Goal: Task Accomplishment & Management: Manage account settings

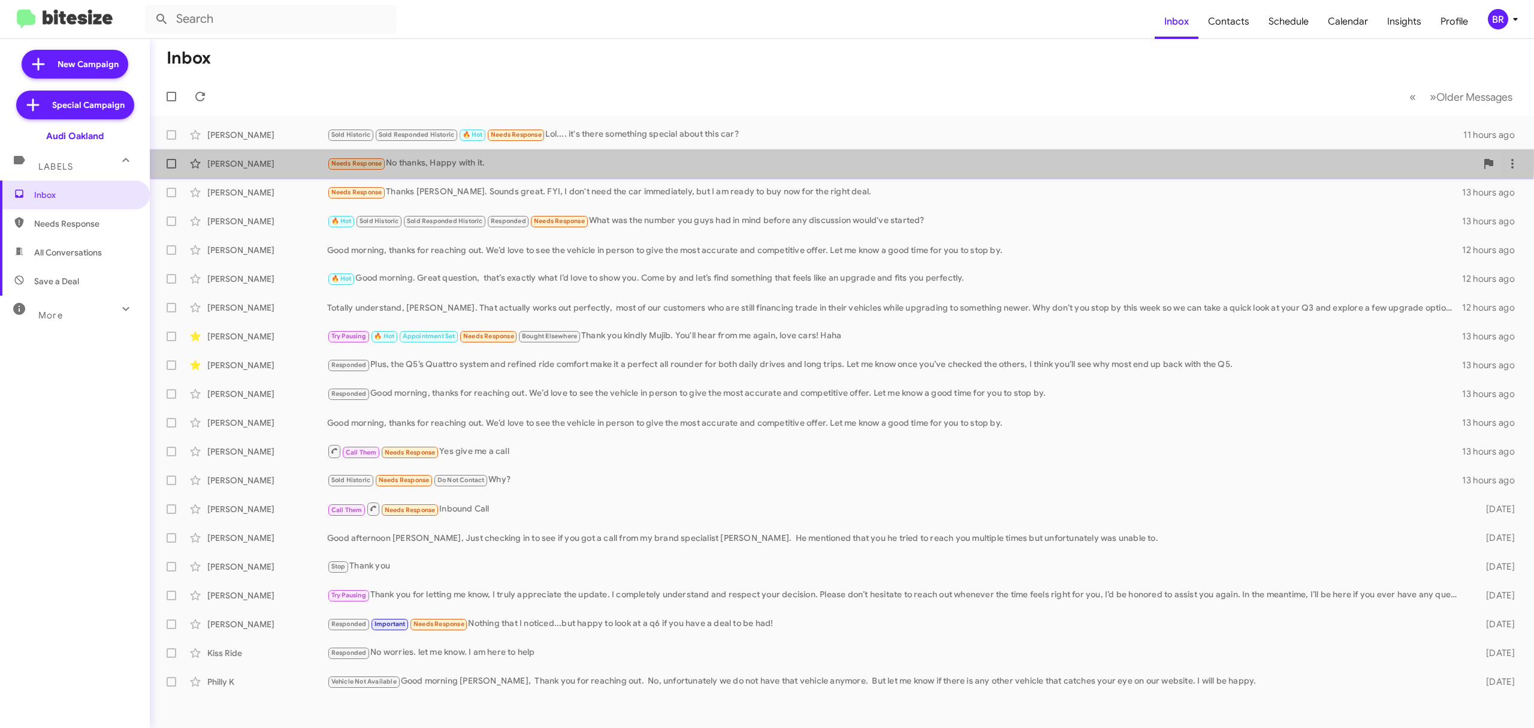
click at [529, 159] on div "Needs Response No thanks, Happy with it." at bounding box center [902, 163] width 1150 height 14
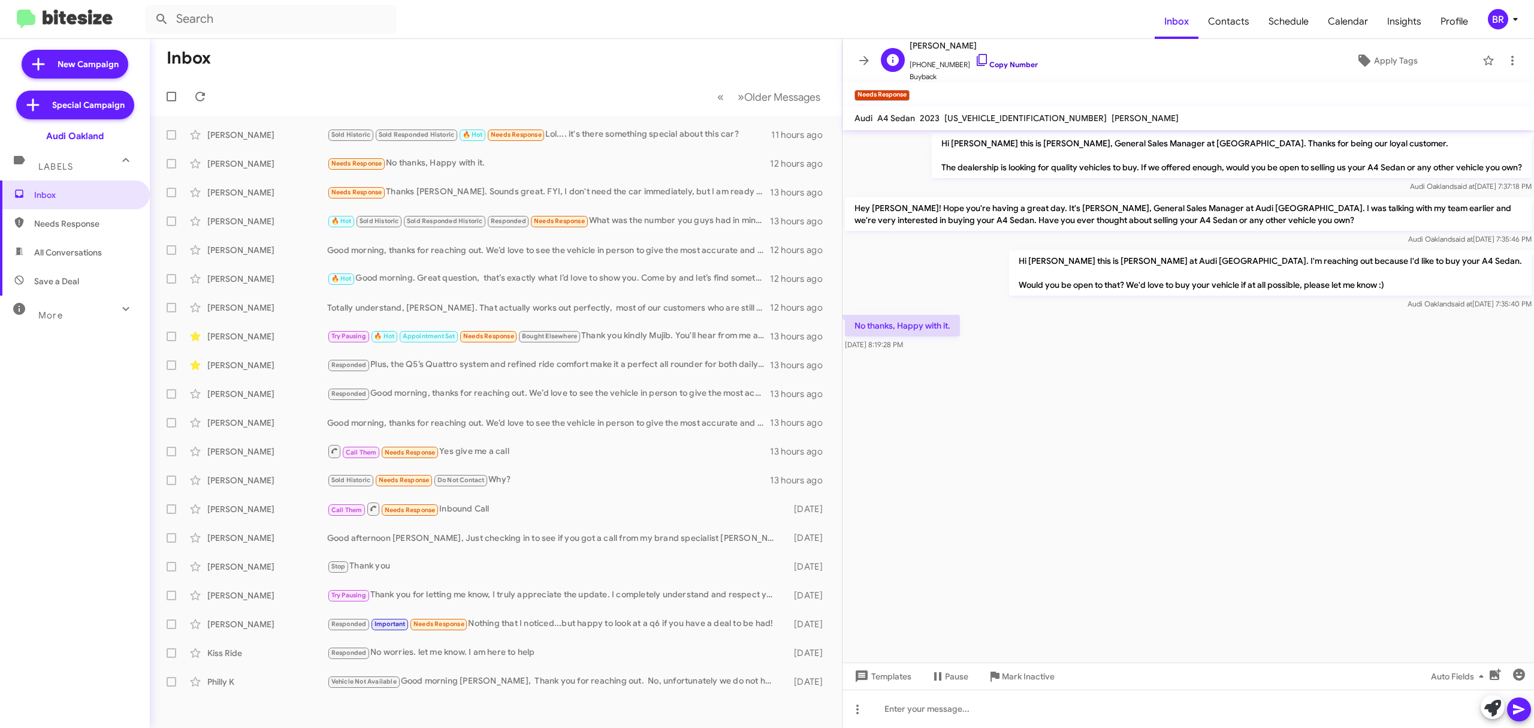
click at [989, 63] on link "Copy Number" at bounding box center [1006, 64] width 63 height 9
click at [1498, 19] on div "BR" at bounding box center [1498, 19] width 20 height 20
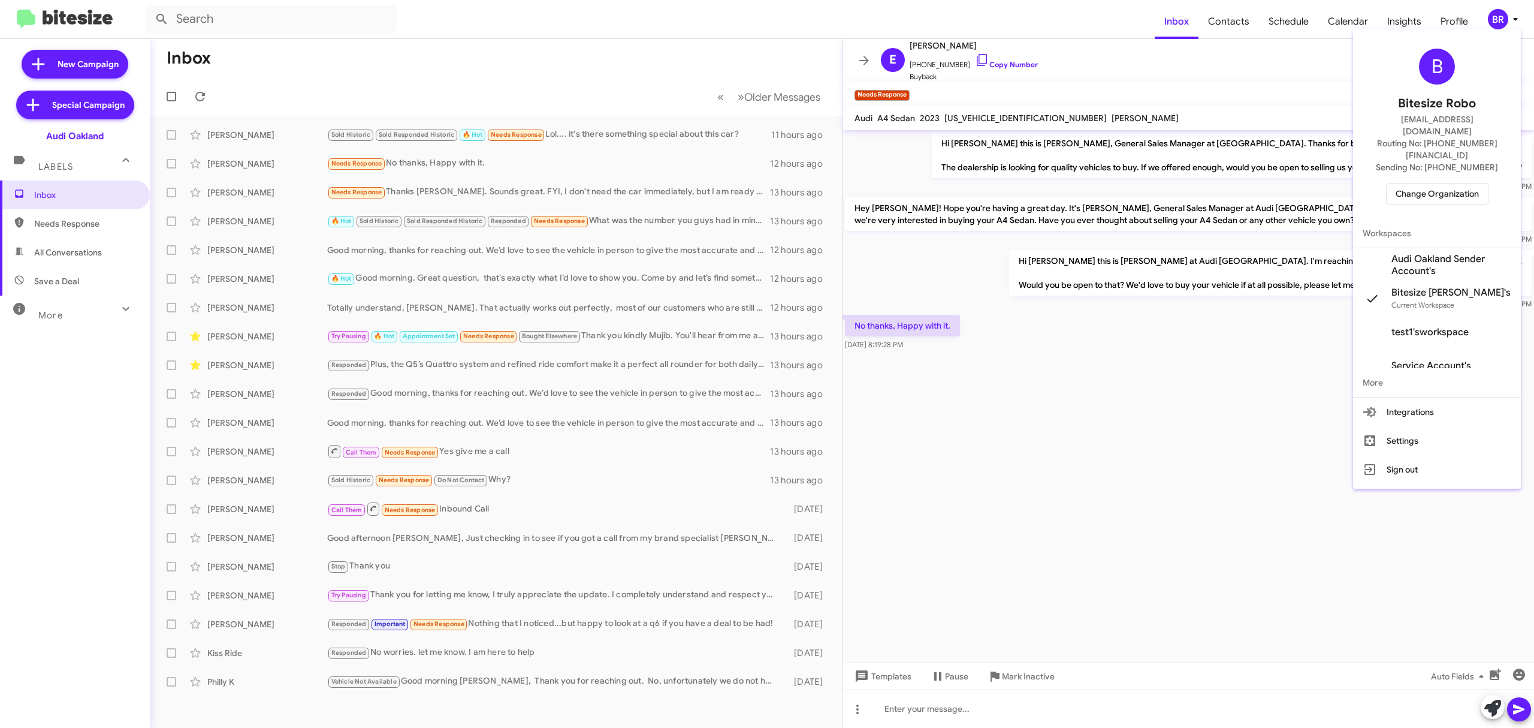
click at [1438, 183] on span "Change Organization" at bounding box center [1437, 193] width 83 height 20
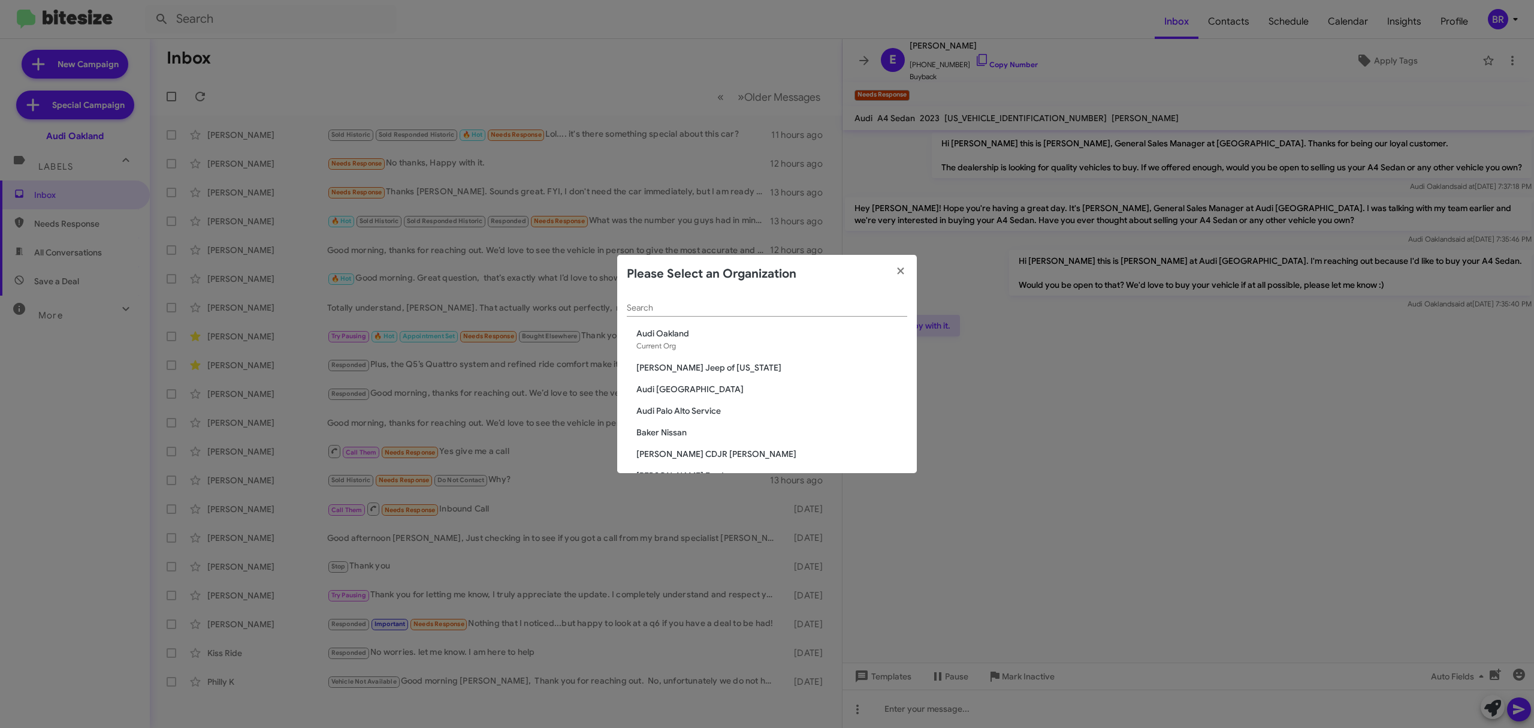
click at [799, 306] on input "Search" at bounding box center [767, 308] width 280 height 10
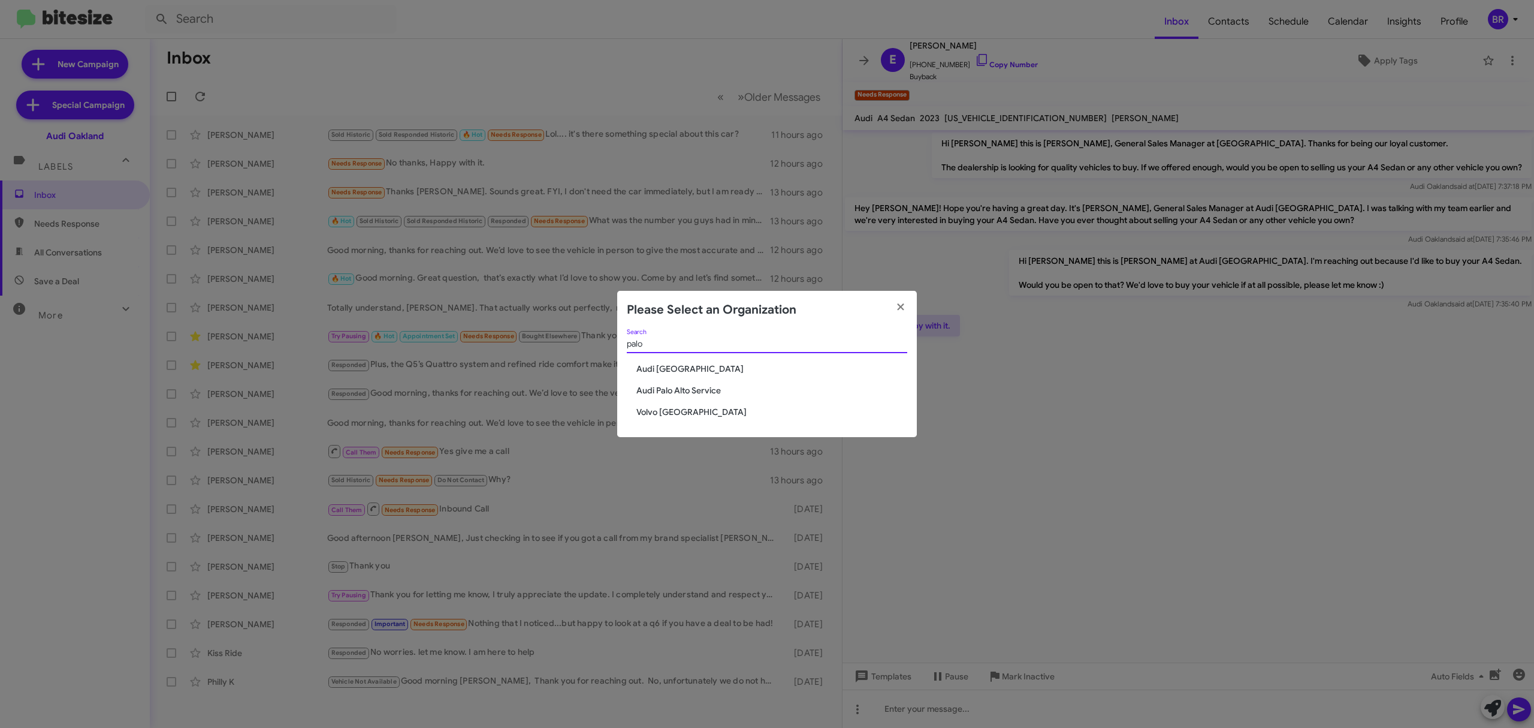
type input "palo"
click at [657, 367] on span "Audi Palo Alto" at bounding box center [772, 369] width 271 height 12
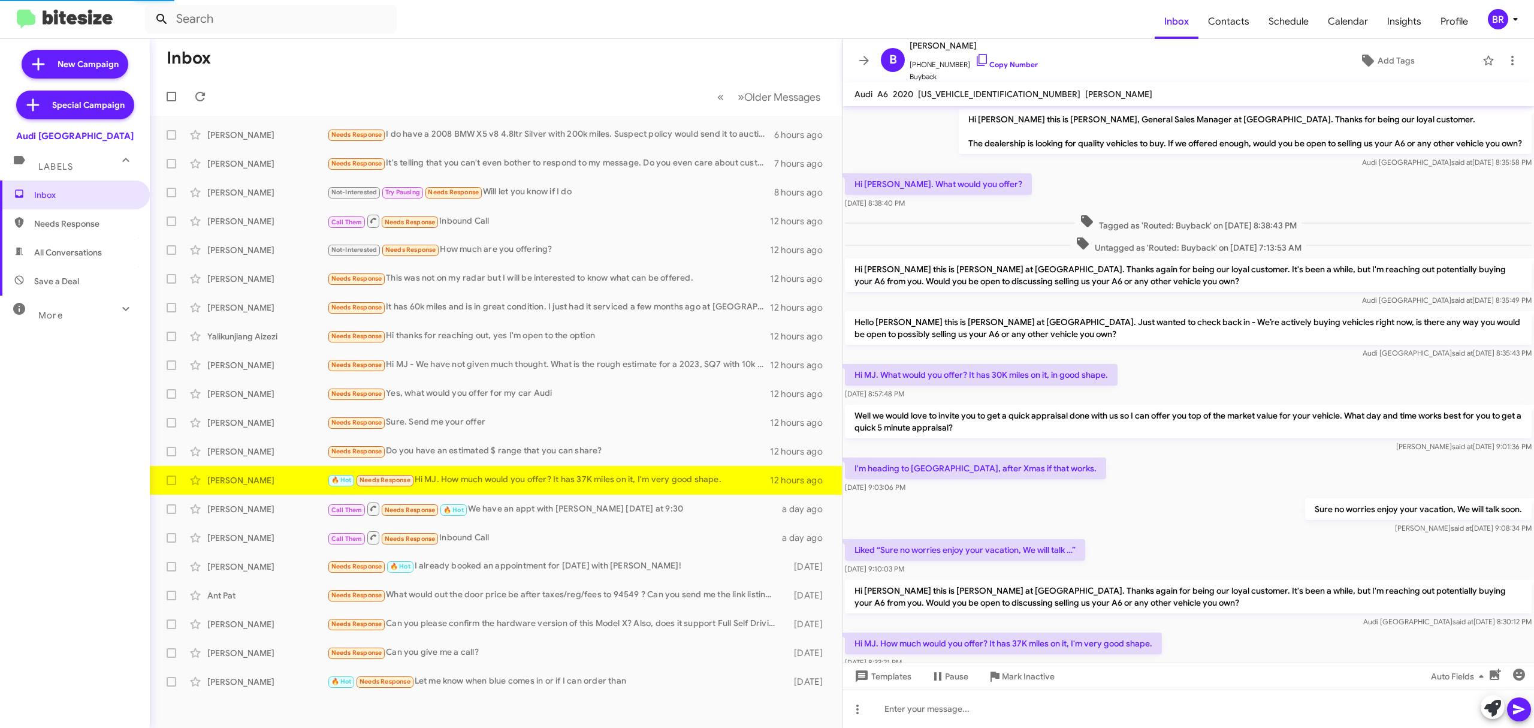
scroll to position [48, 0]
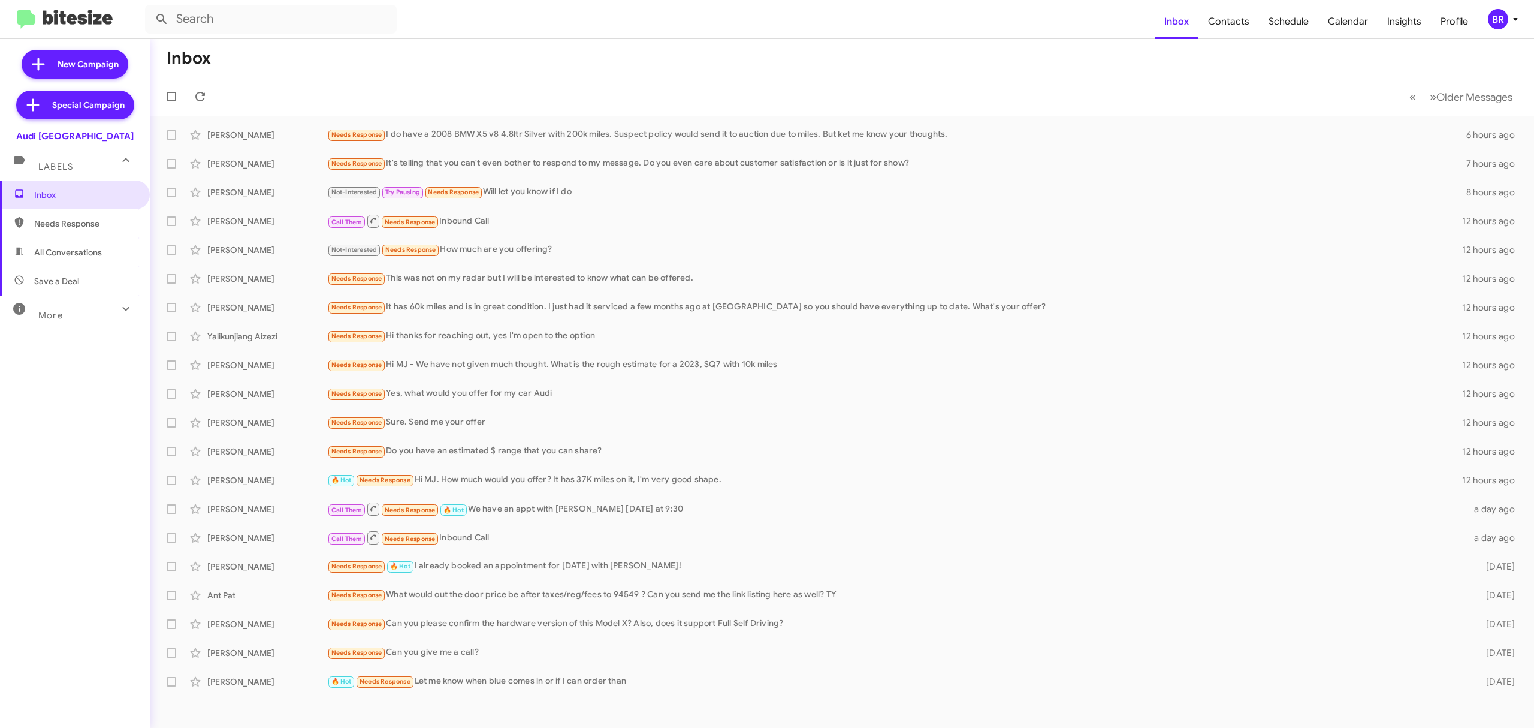
click at [34, 543] on div "Inbox Needs Response All Conversations Save a Deal More Important 🔥 Hot Appoint…" at bounding box center [75, 398] width 150 height 436
click at [1492, 19] on div "BR" at bounding box center [1498, 19] width 20 height 20
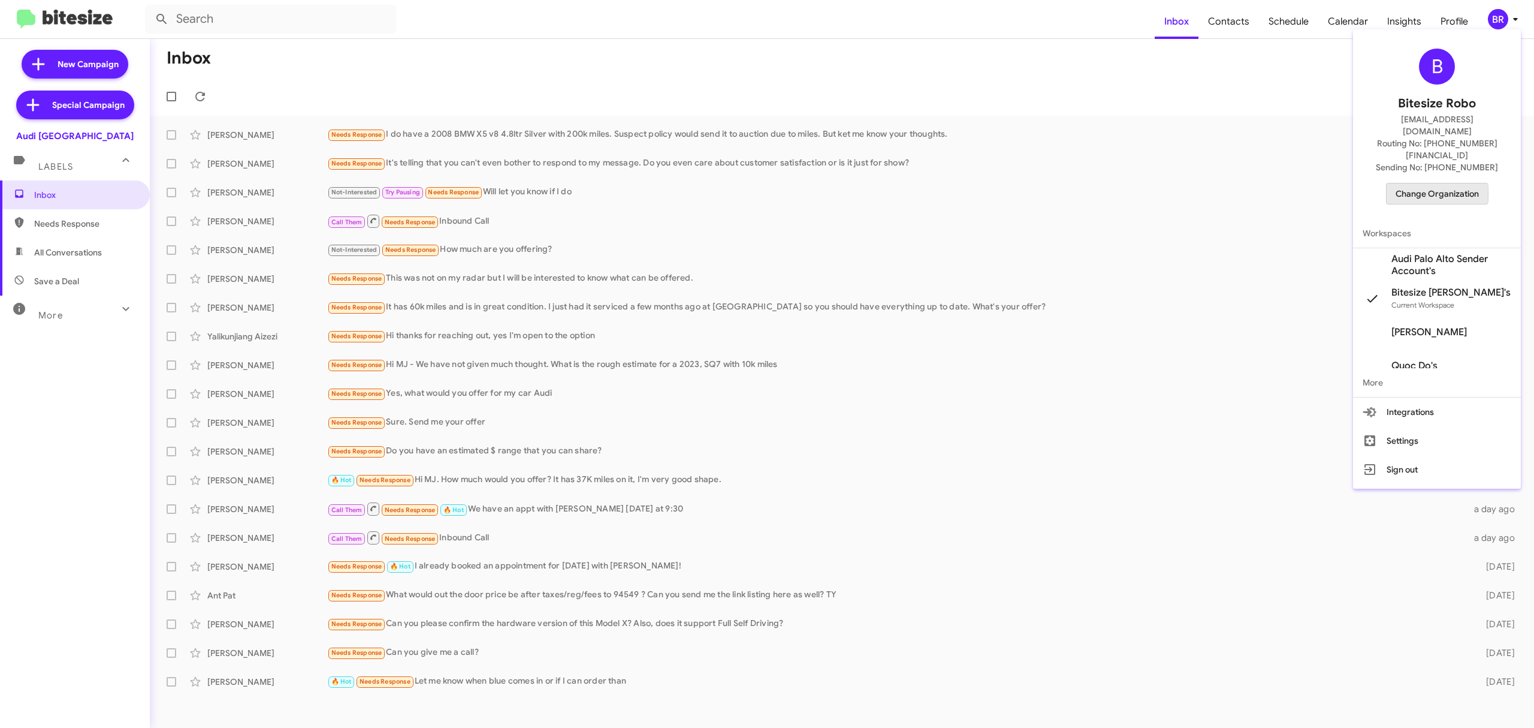
click at [1422, 183] on span "Change Organization" at bounding box center [1437, 193] width 83 height 20
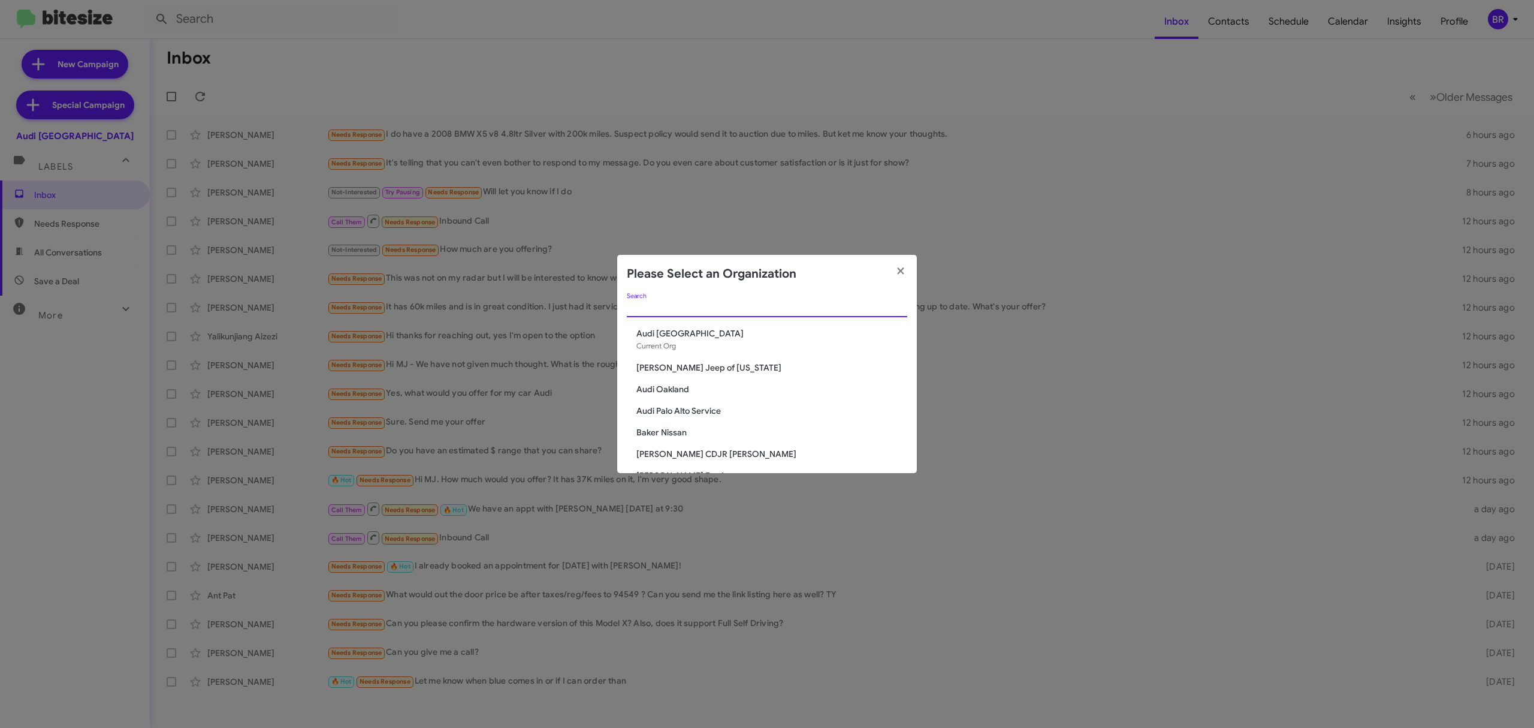
click at [737, 309] on input "Search" at bounding box center [767, 308] width 280 height 10
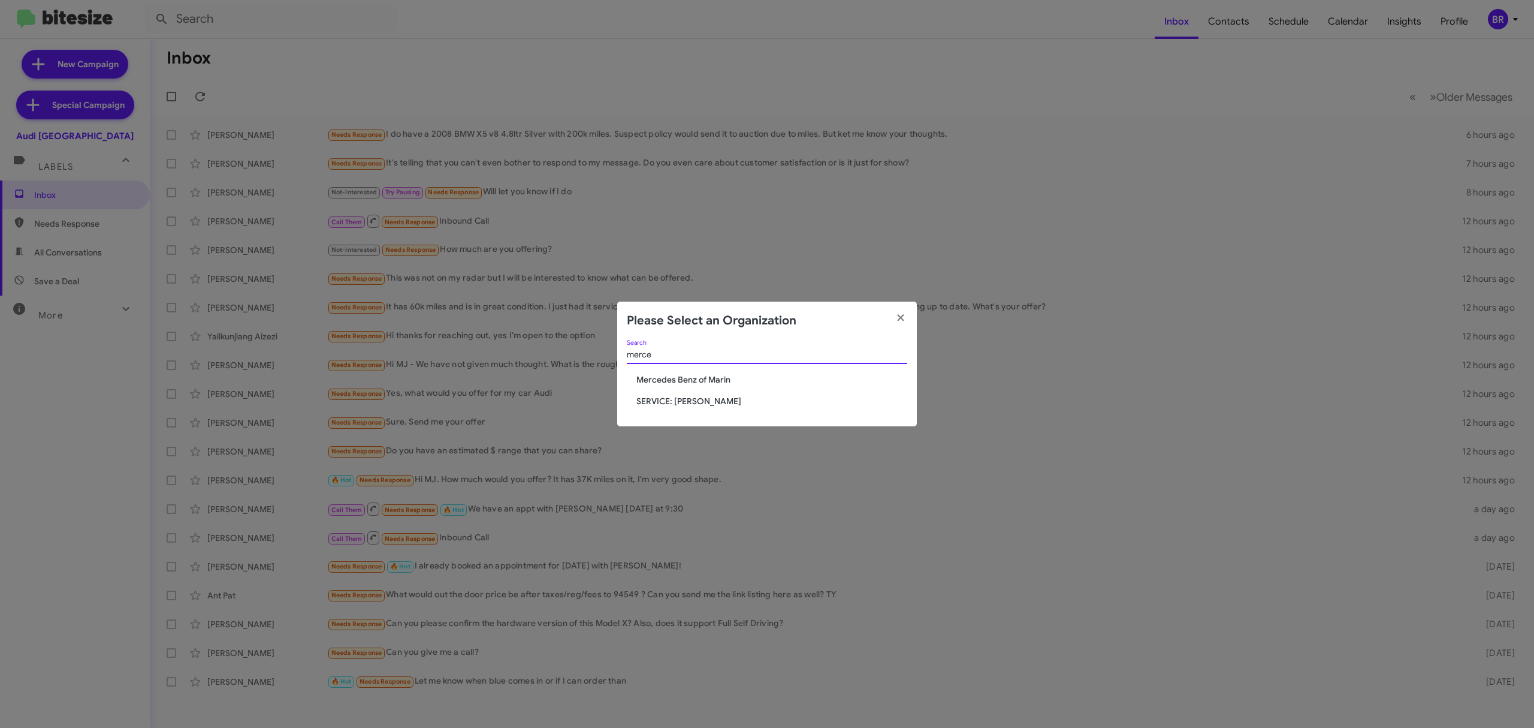
type input "merce"
click at [672, 384] on span "Mercedes Benz of Marin" at bounding box center [772, 379] width 271 height 12
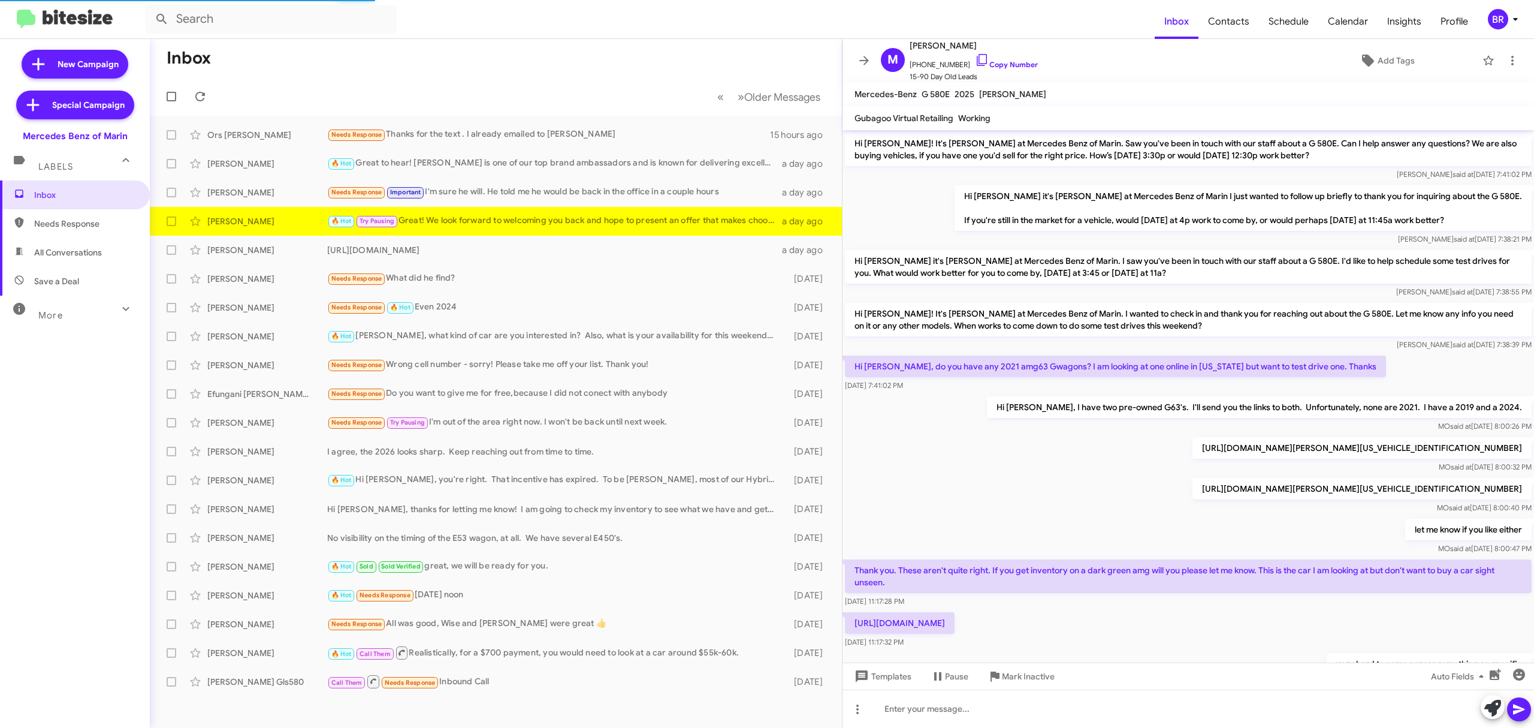
scroll to position [439, 0]
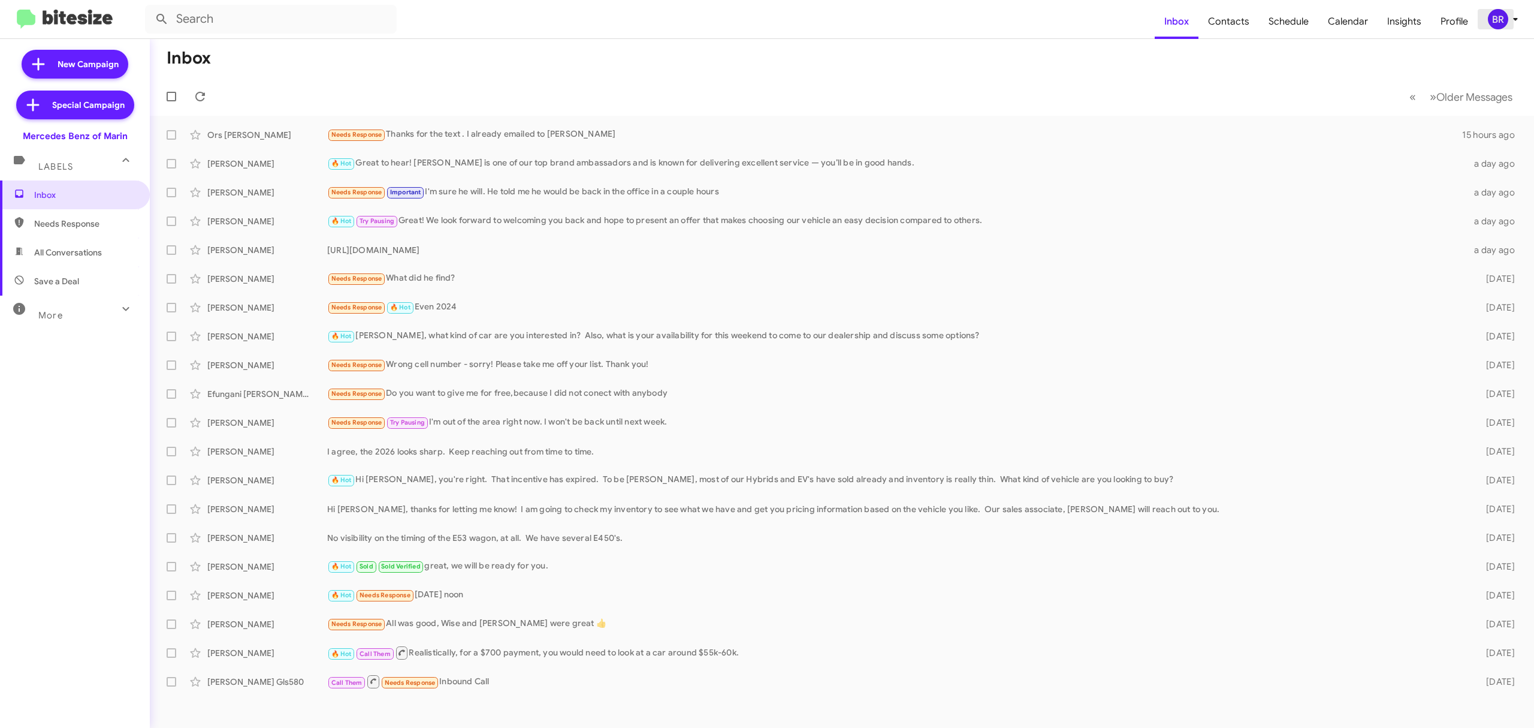
click at [1499, 24] on div "BR" at bounding box center [1498, 19] width 20 height 20
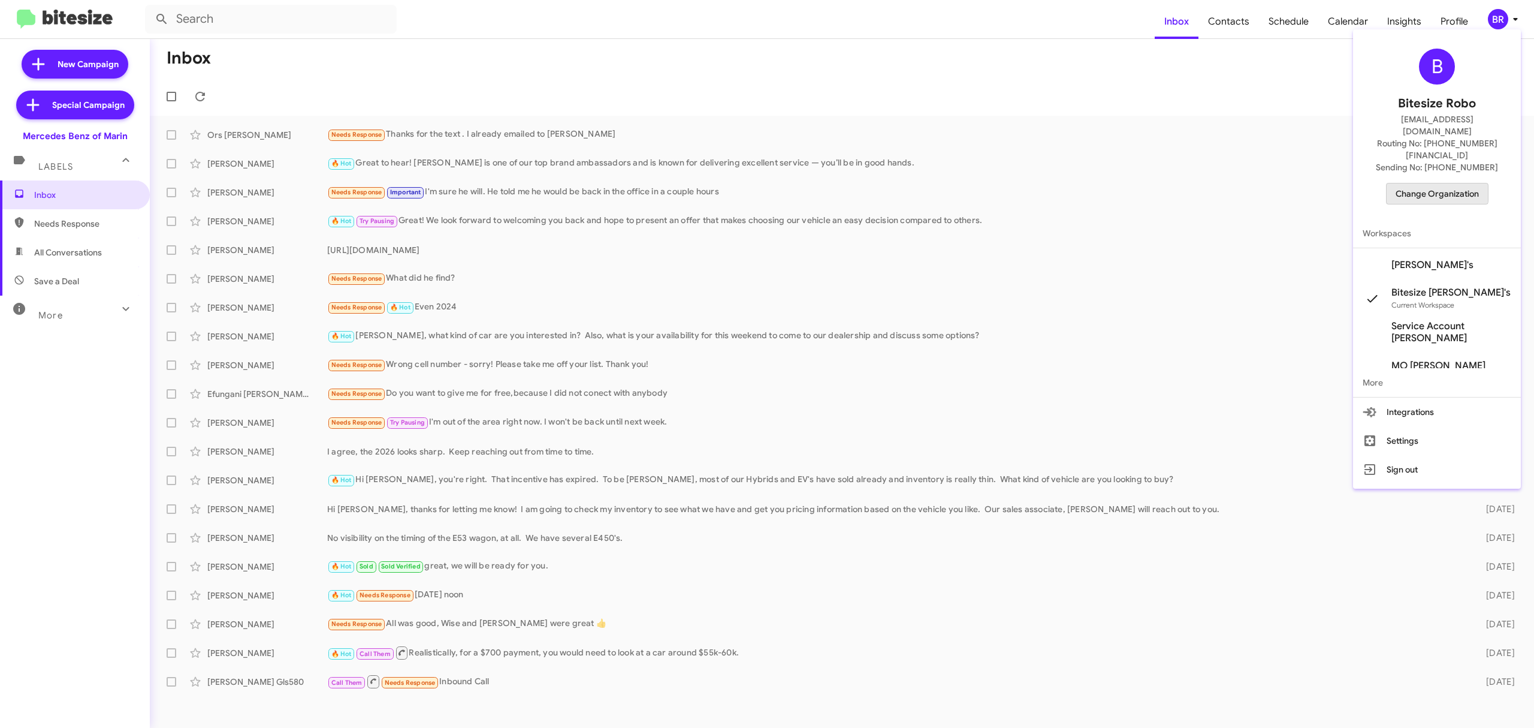
click at [1420, 183] on span "Change Organization" at bounding box center [1437, 193] width 83 height 20
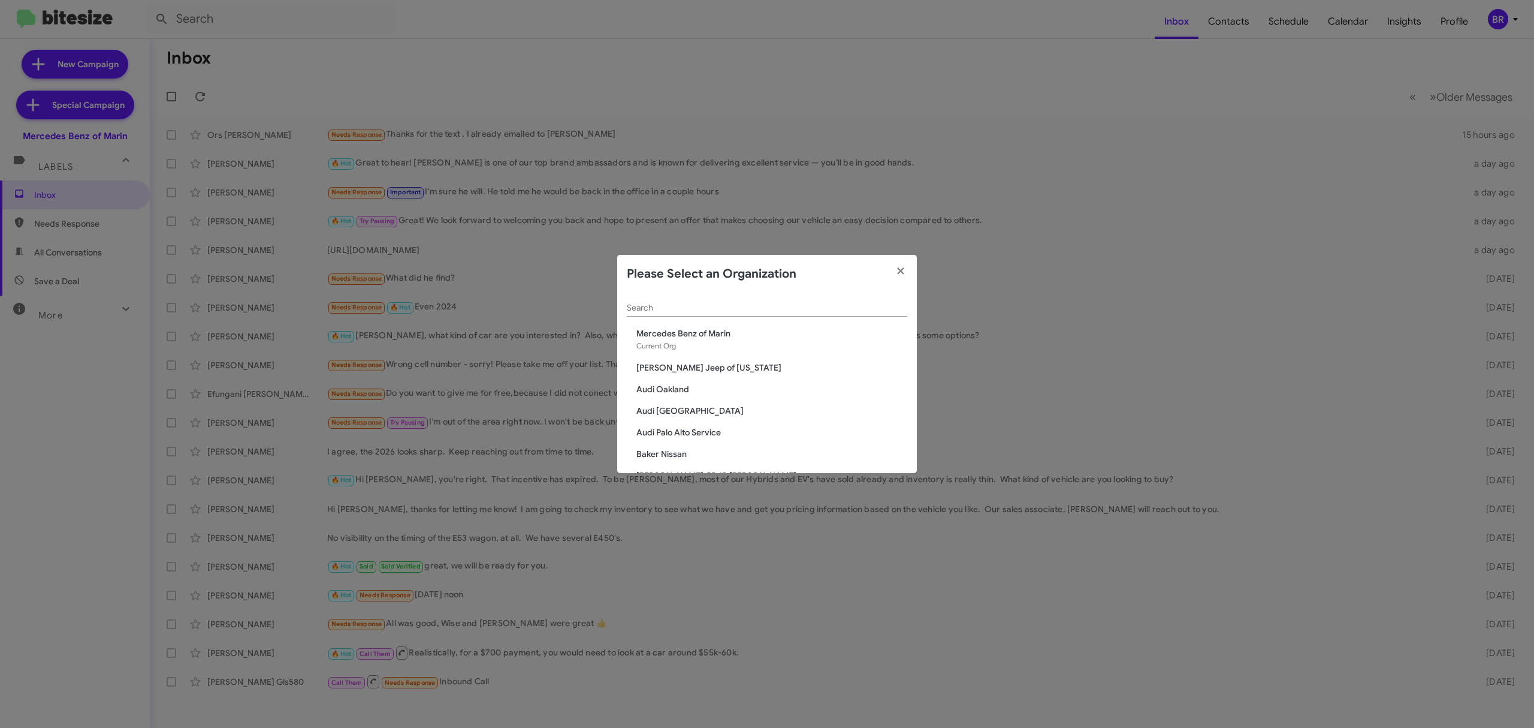
click at [696, 306] on input "Search" at bounding box center [767, 308] width 280 height 10
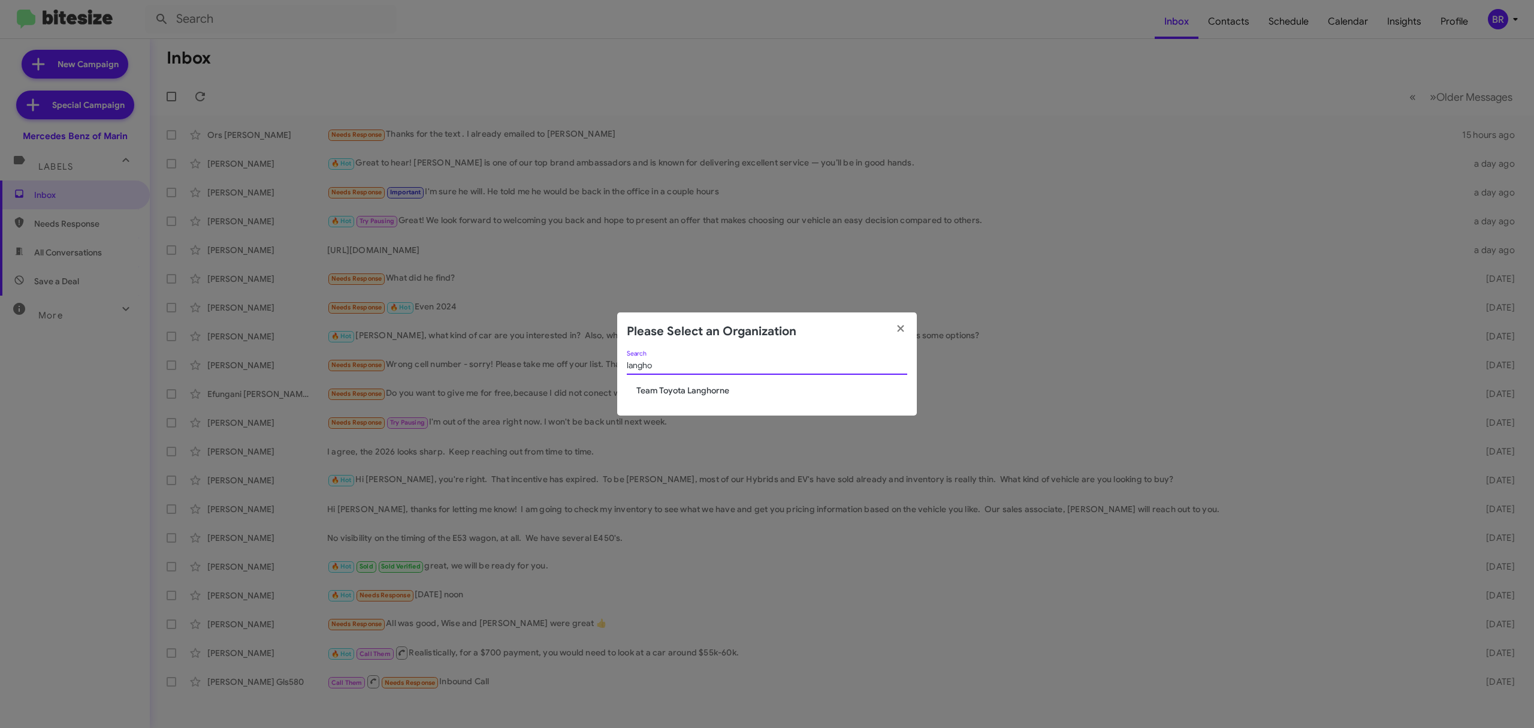
type input "langho"
click at [683, 387] on span "Team Toyota Langhorne" at bounding box center [772, 390] width 271 height 12
